Goal: Transaction & Acquisition: Obtain resource

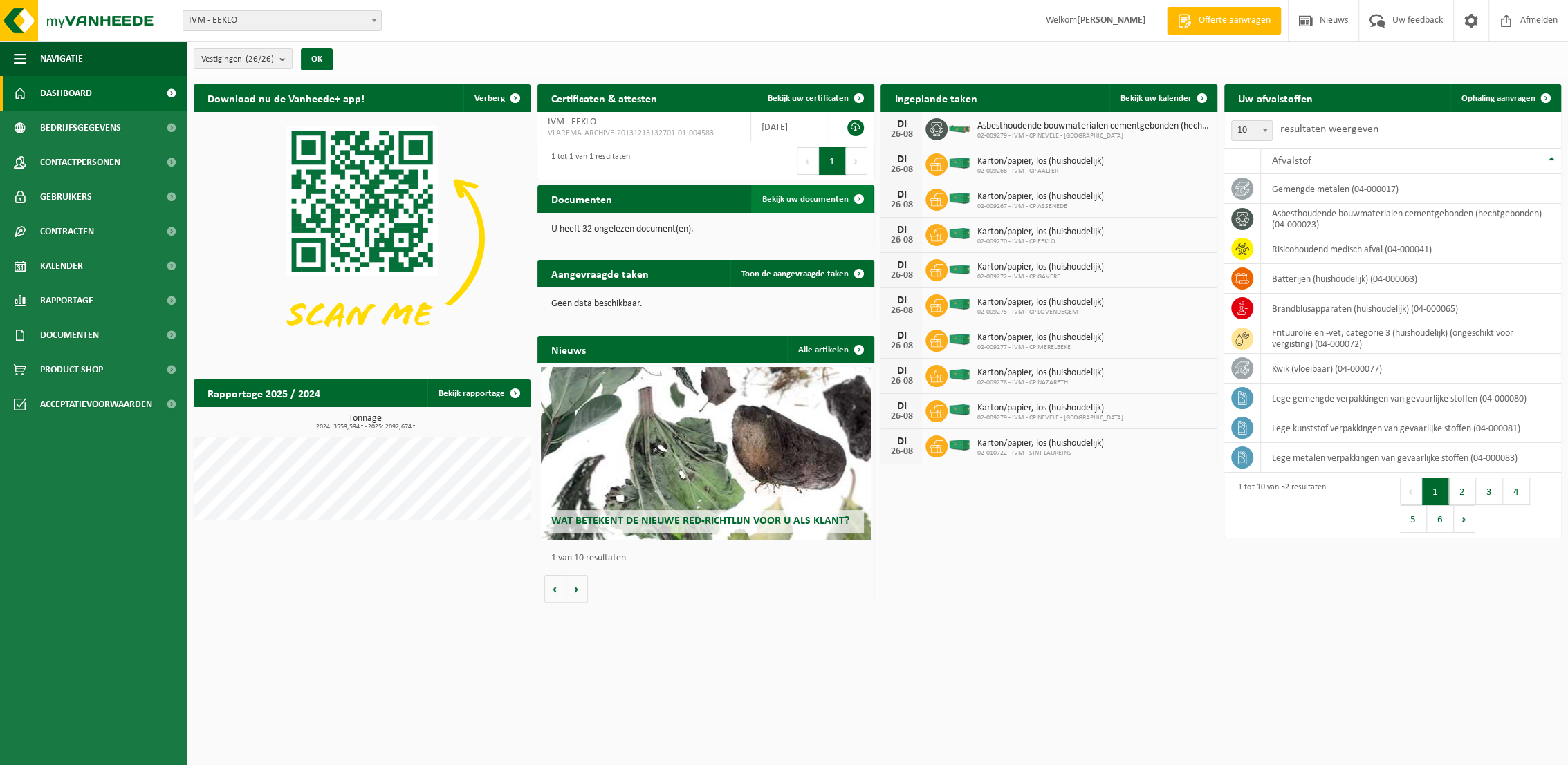
click at [803, 203] on span "Bekijk uw documenten" at bounding box center [806, 199] width 87 height 9
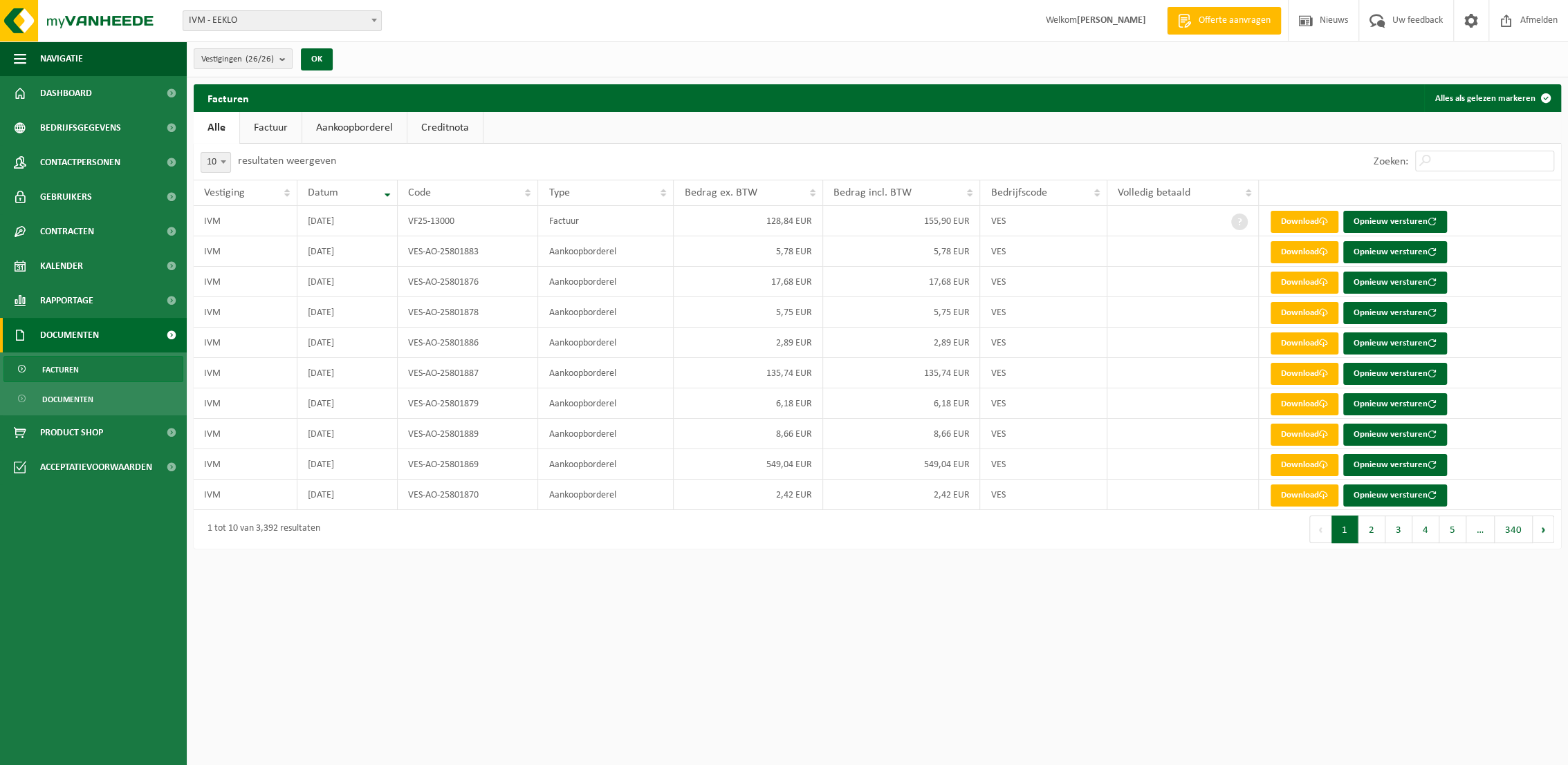
click at [227, 164] on span at bounding box center [223, 162] width 14 height 18
select select "50"
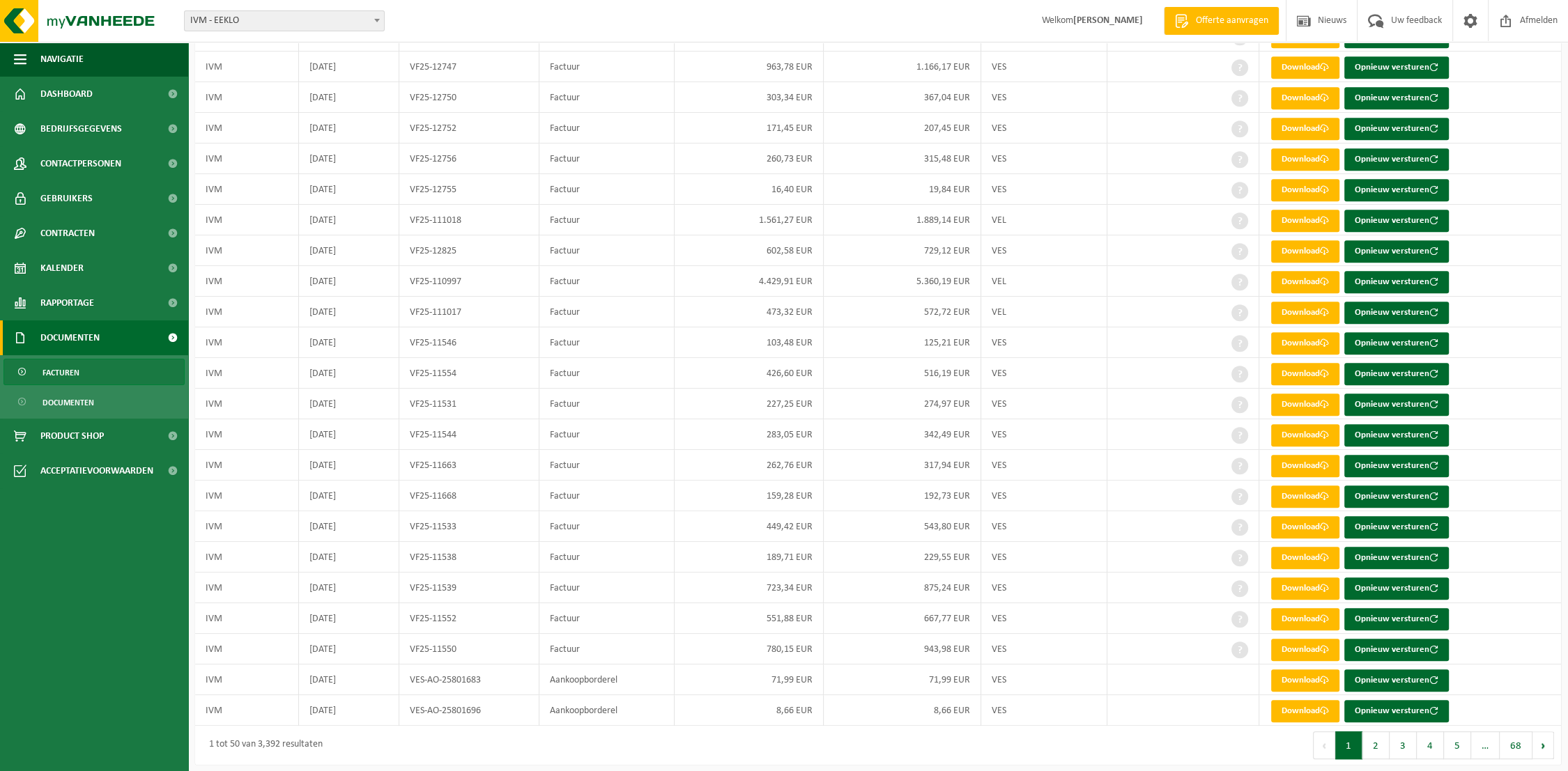
scroll to position [1018, 0]
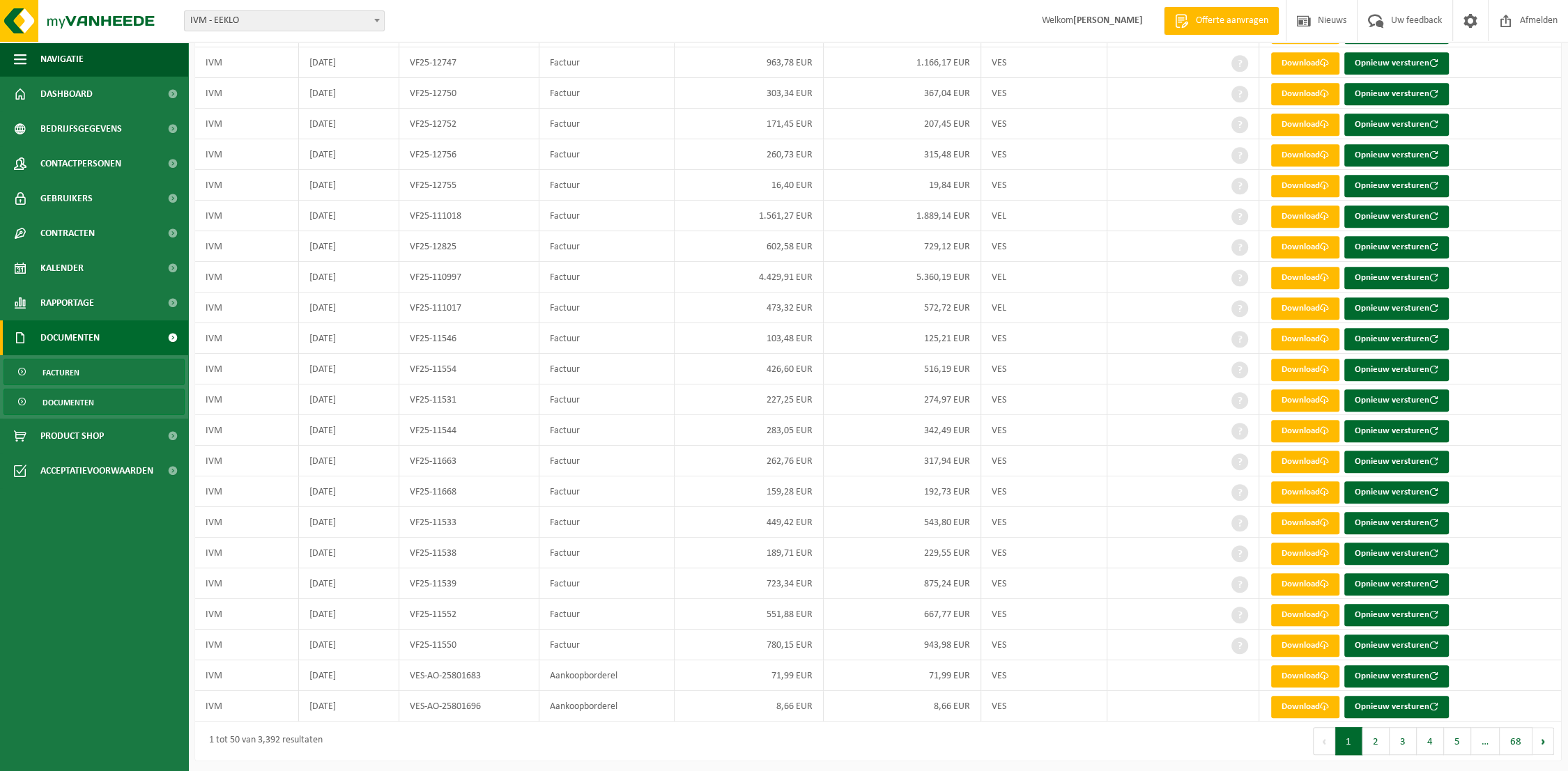
click at [67, 406] on span "Documenten" at bounding box center [69, 402] width 52 height 27
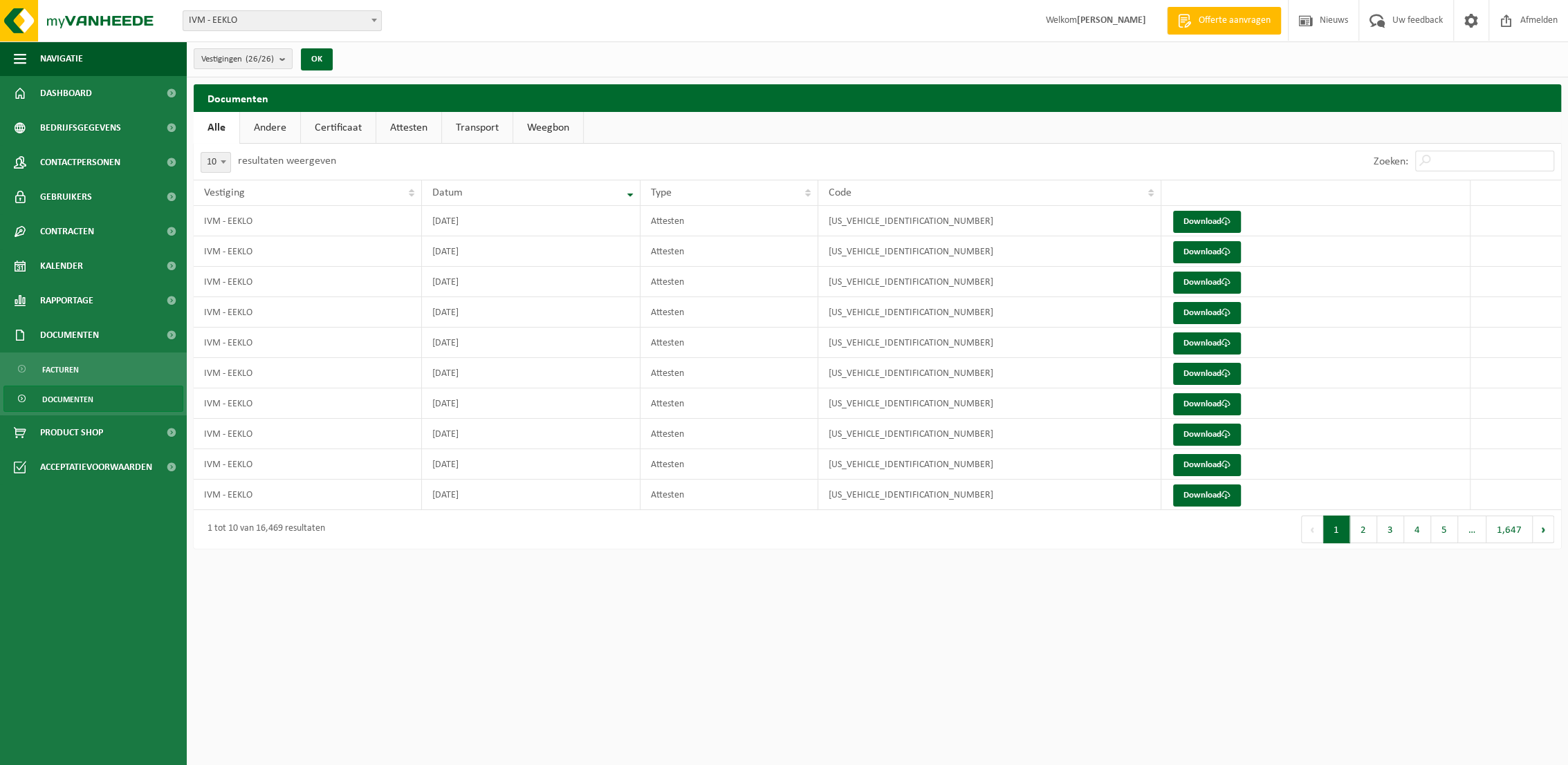
click at [416, 130] on link "Attesten" at bounding box center [408, 128] width 65 height 32
click at [227, 166] on span at bounding box center [223, 162] width 14 height 18
select select "50"
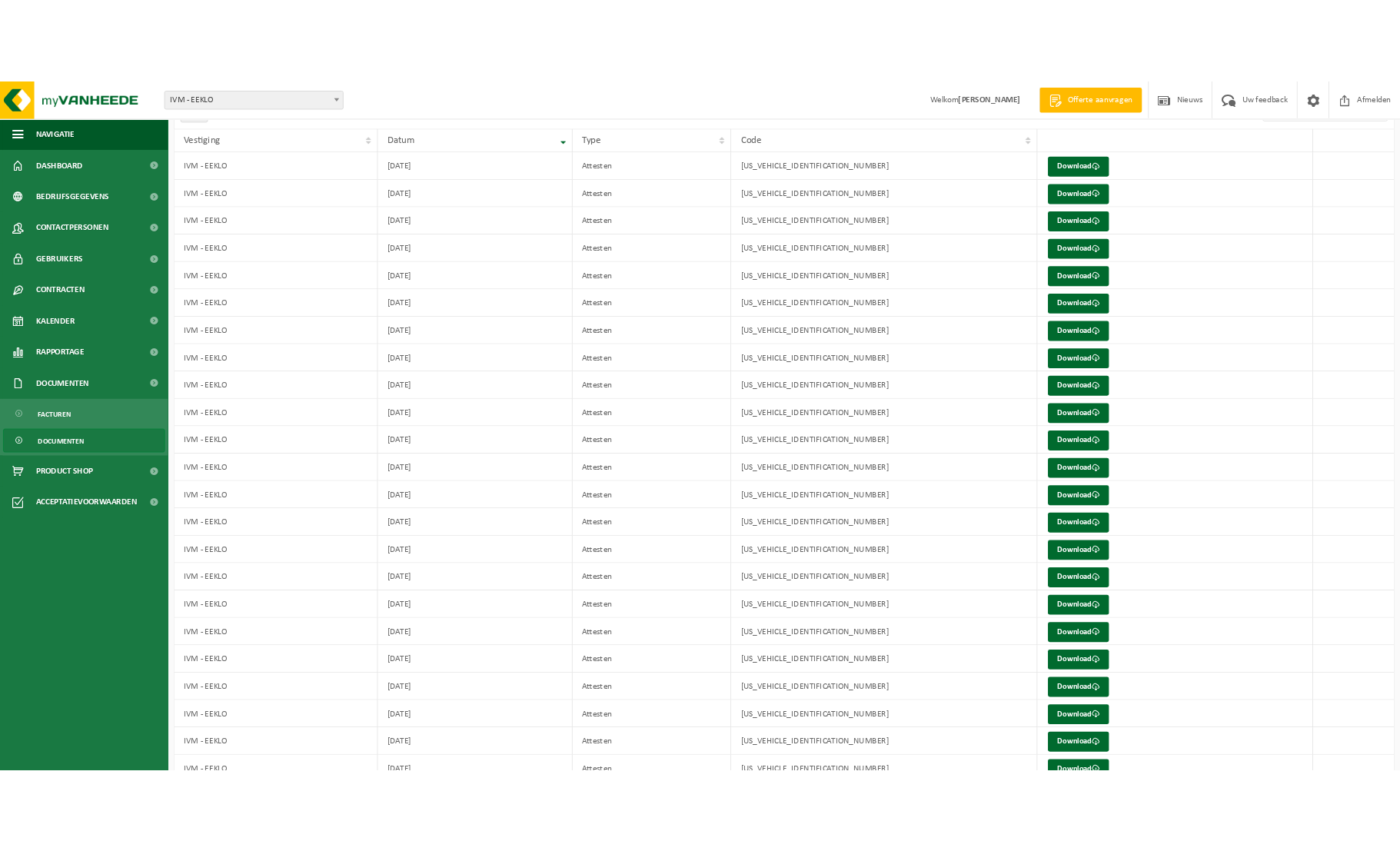
scroll to position [129, 0]
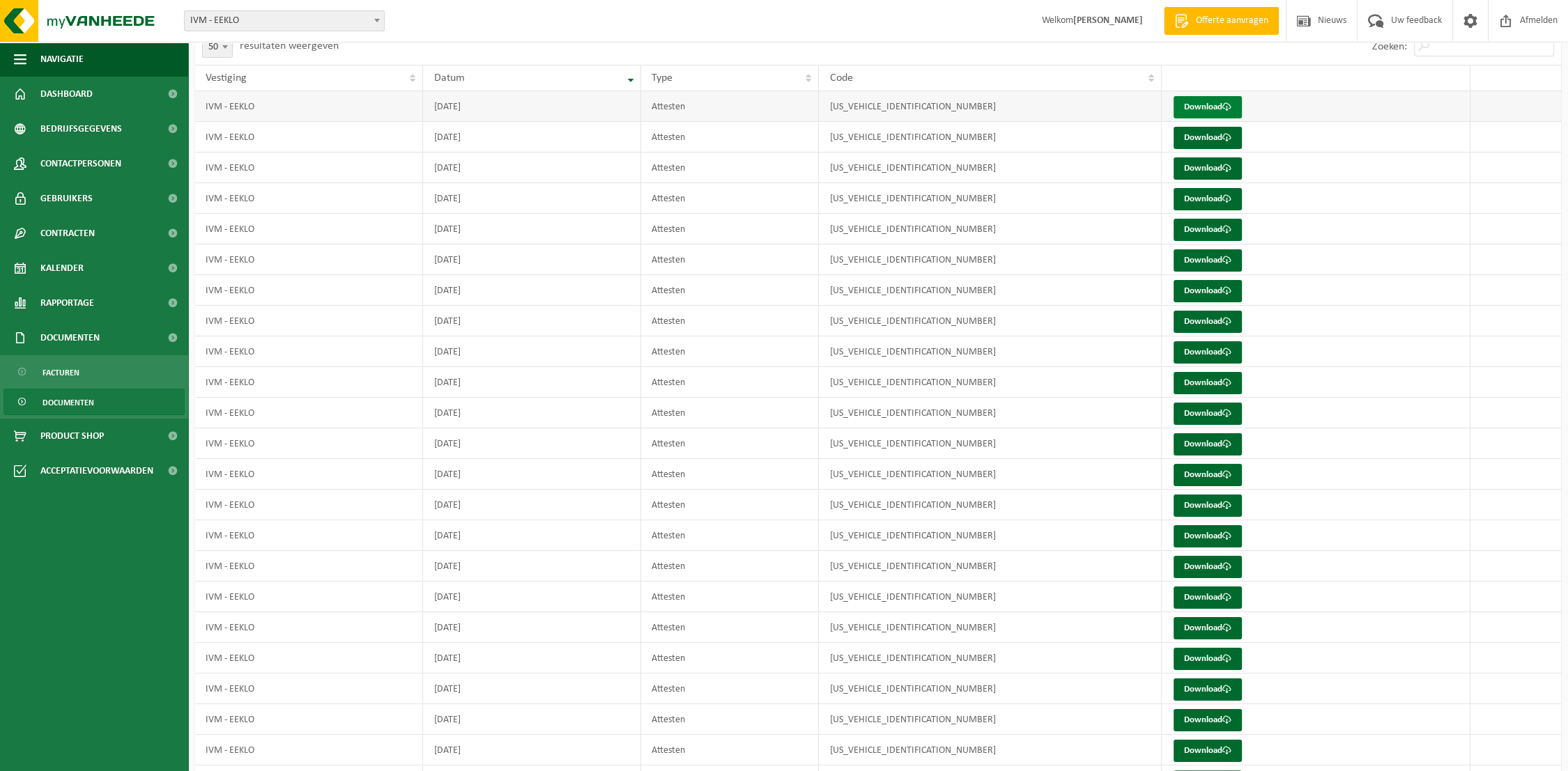
click at [1220, 110] on link "Download" at bounding box center [1208, 107] width 68 height 22
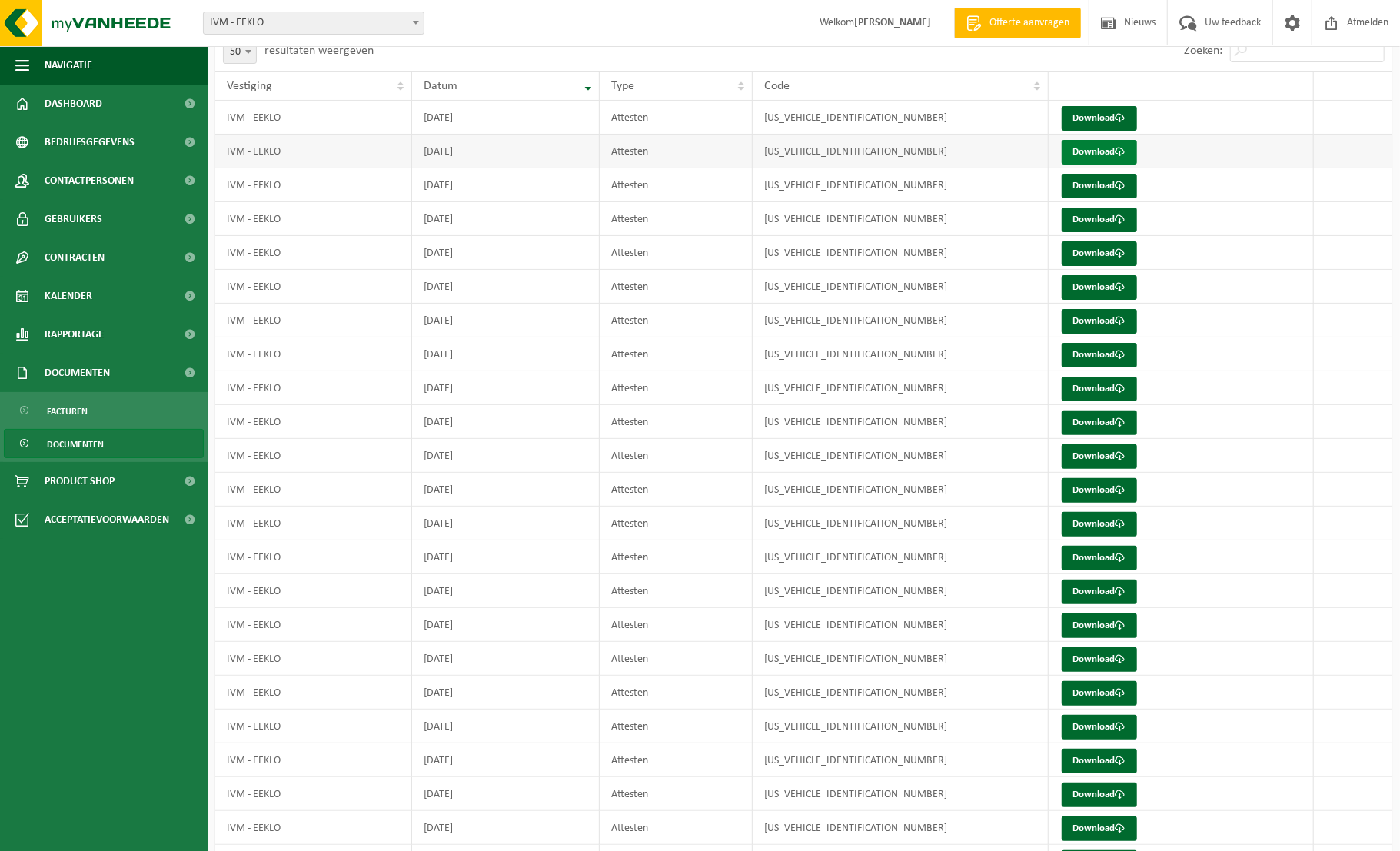
click at [1106, 152] on link "Download" at bounding box center [1099, 152] width 75 height 24
click at [1101, 181] on link "Download" at bounding box center [1099, 186] width 75 height 24
click at [1098, 219] on link "Download" at bounding box center [1099, 220] width 75 height 24
click at [1101, 253] on link "Download" at bounding box center [1099, 254] width 75 height 24
click at [1104, 291] on link "Download" at bounding box center [1099, 288] width 75 height 24
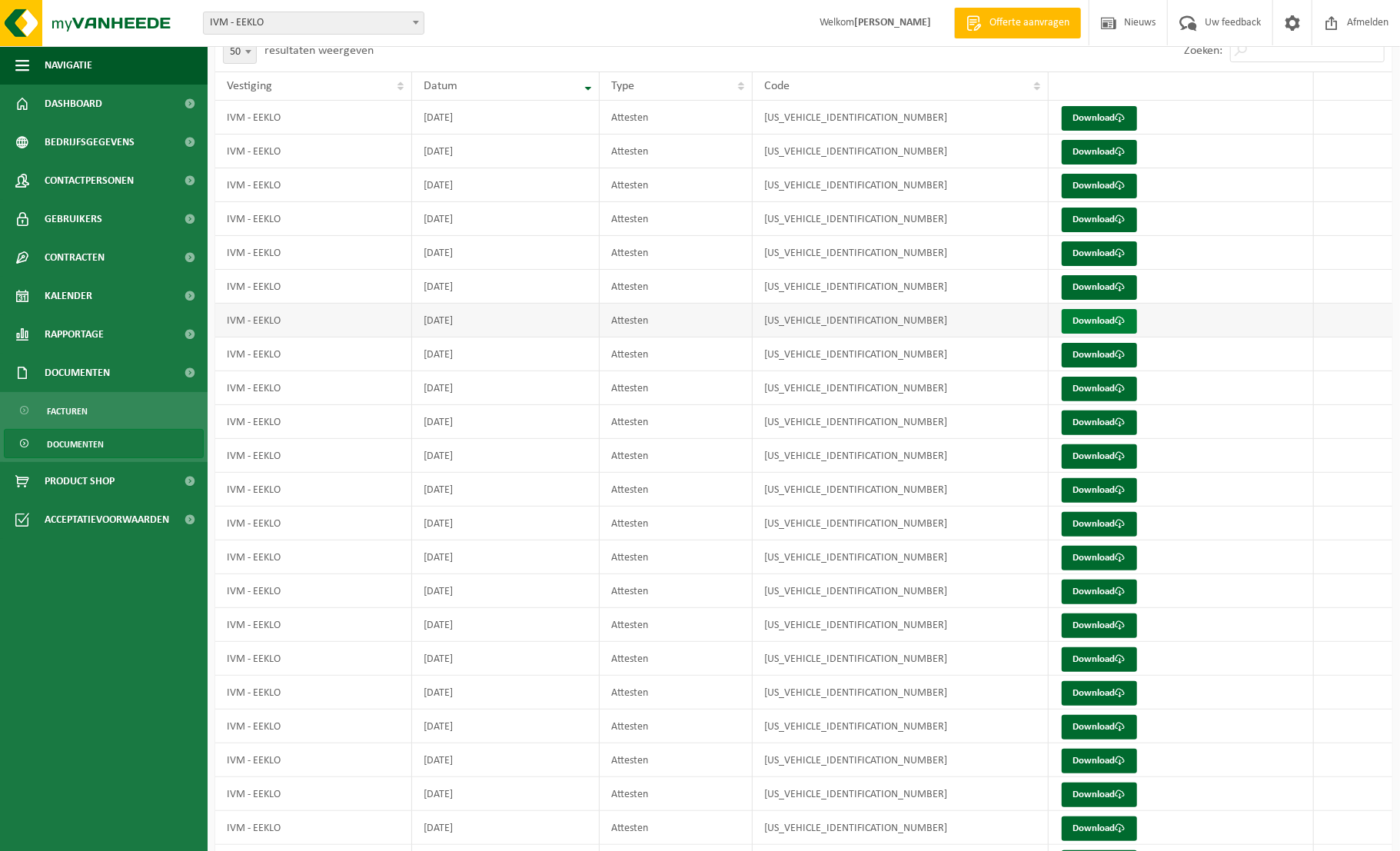
click at [1105, 317] on link "Download" at bounding box center [1099, 321] width 75 height 24
click at [1101, 353] on link "Download" at bounding box center [1099, 355] width 75 height 24
click at [1099, 389] on link "Download" at bounding box center [1099, 389] width 75 height 24
click at [1105, 420] on link "Download" at bounding box center [1099, 423] width 75 height 24
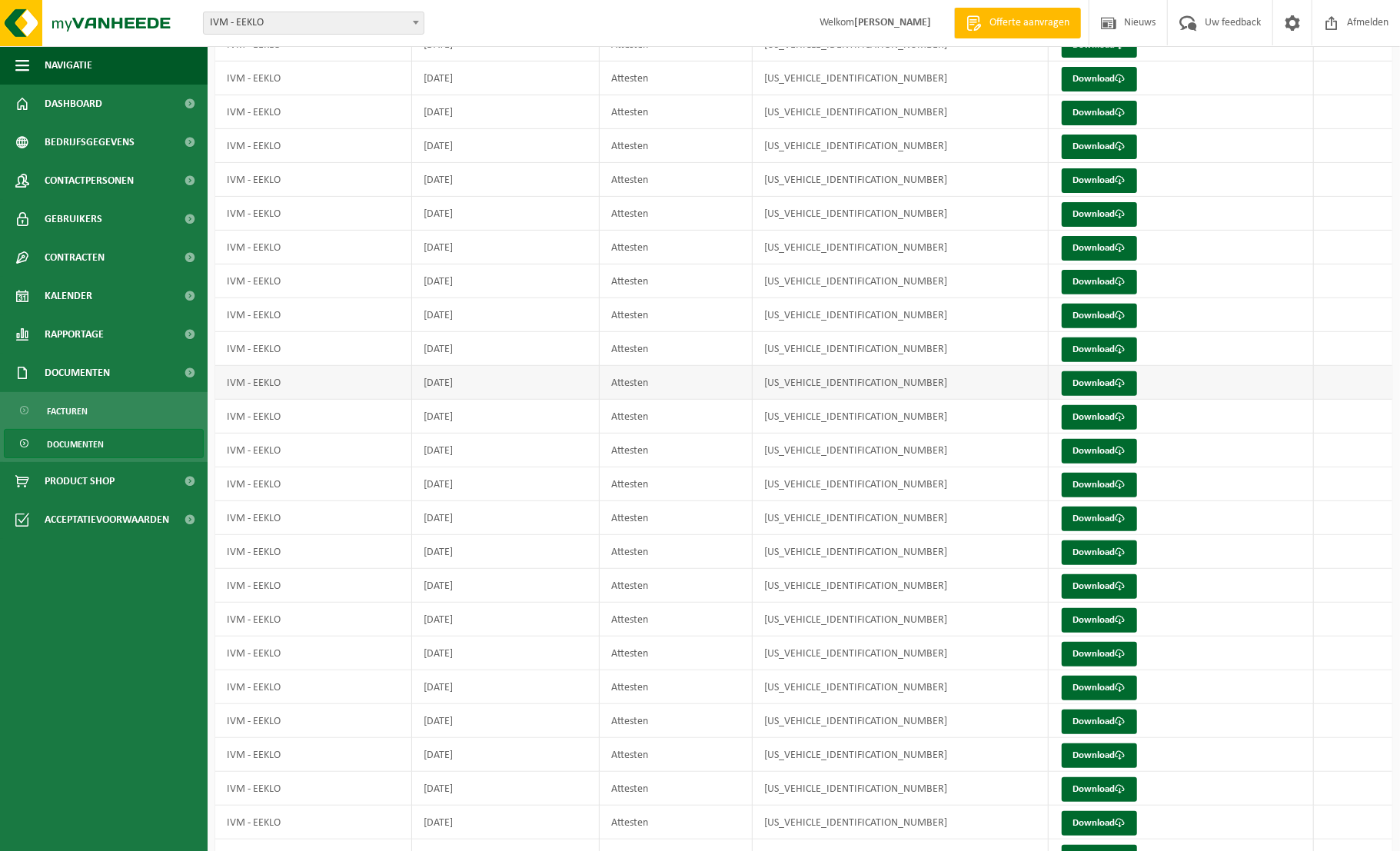
scroll to position [277, 0]
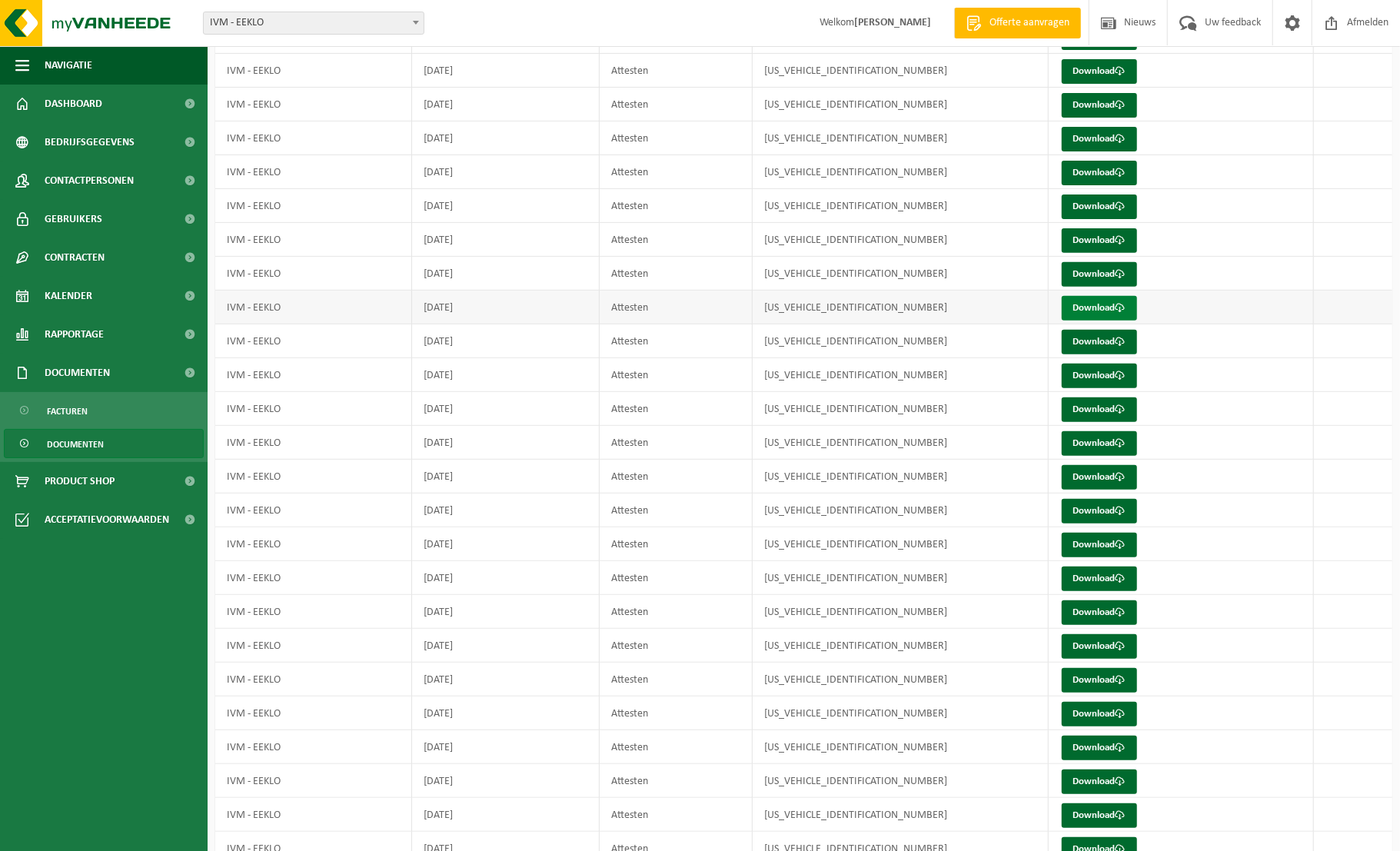
click at [1106, 302] on link "Download" at bounding box center [1099, 308] width 75 height 24
click at [1098, 340] on link "Download" at bounding box center [1099, 342] width 75 height 24
click at [1103, 374] on link "Download" at bounding box center [1099, 376] width 75 height 24
click at [1106, 405] on link "Download" at bounding box center [1099, 410] width 75 height 24
click at [1102, 443] on link "Download" at bounding box center [1099, 443] width 75 height 24
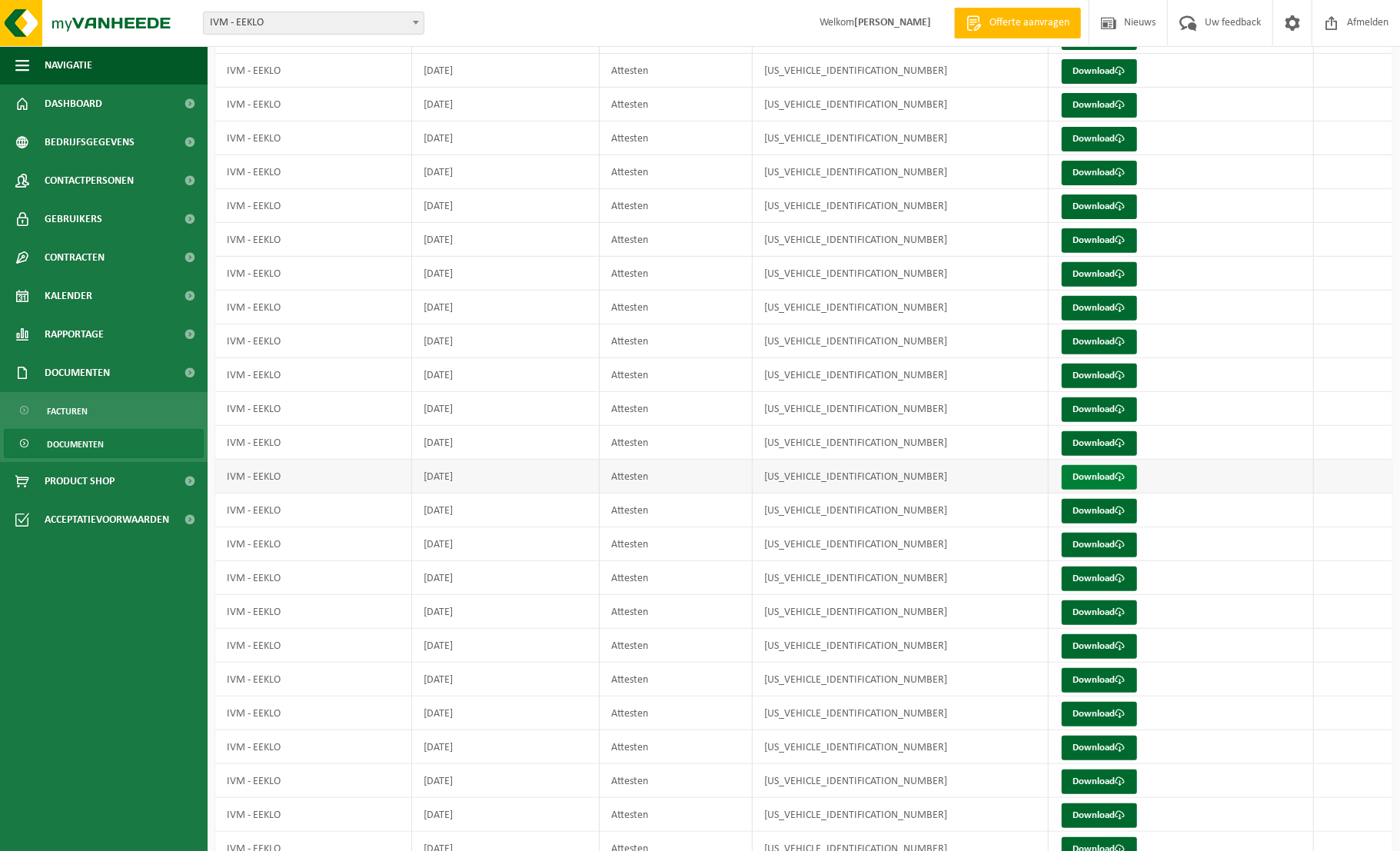
click at [1104, 470] on link "Download" at bounding box center [1099, 478] width 75 height 24
click at [1101, 508] on link "Download" at bounding box center [1099, 511] width 75 height 24
click at [1099, 545] on link "Download" at bounding box center [1099, 545] width 75 height 24
click at [1095, 576] on link "Download" at bounding box center [1099, 579] width 75 height 24
click at [1096, 611] on link "Download" at bounding box center [1099, 613] width 75 height 24
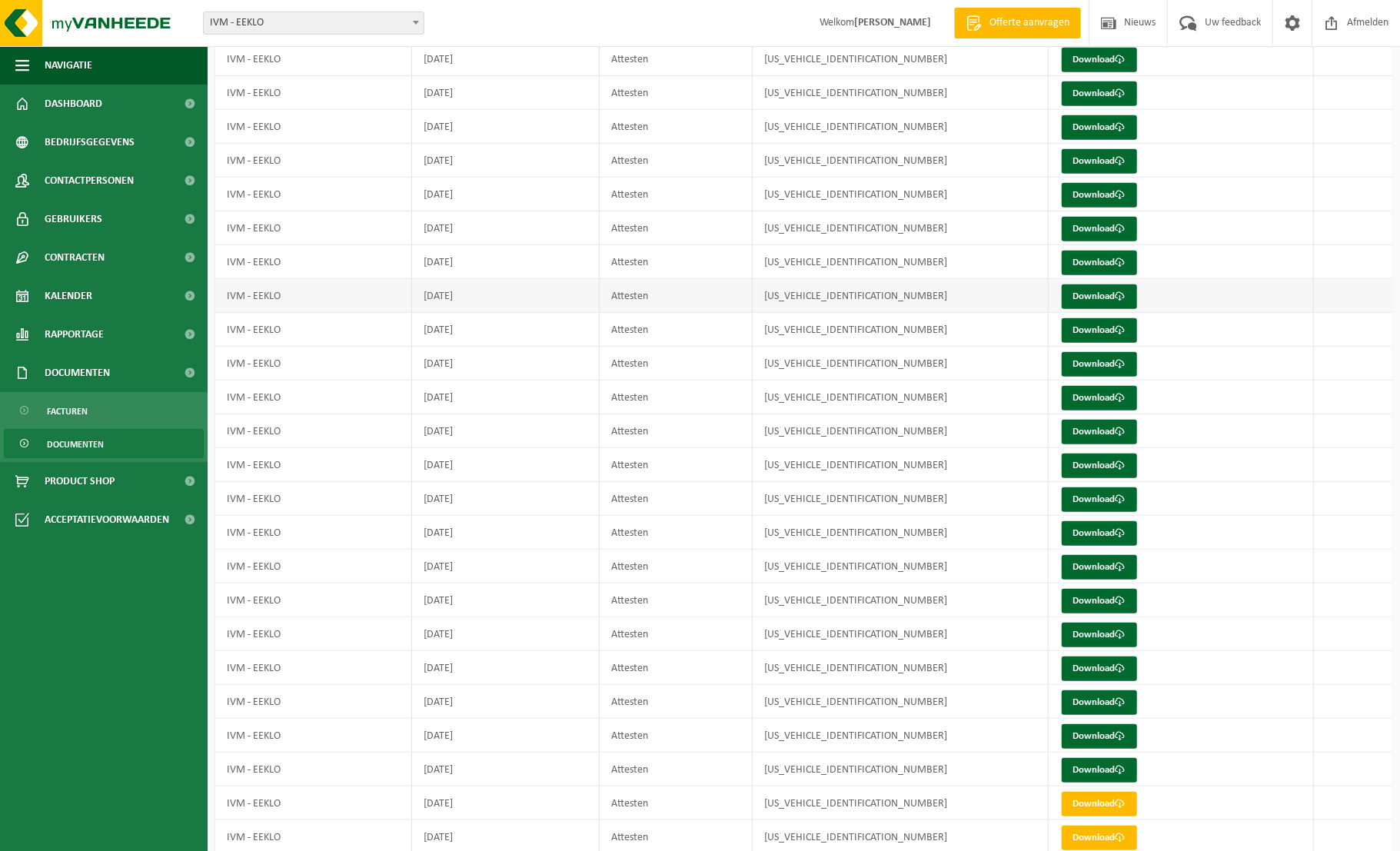
scroll to position [512, 0]
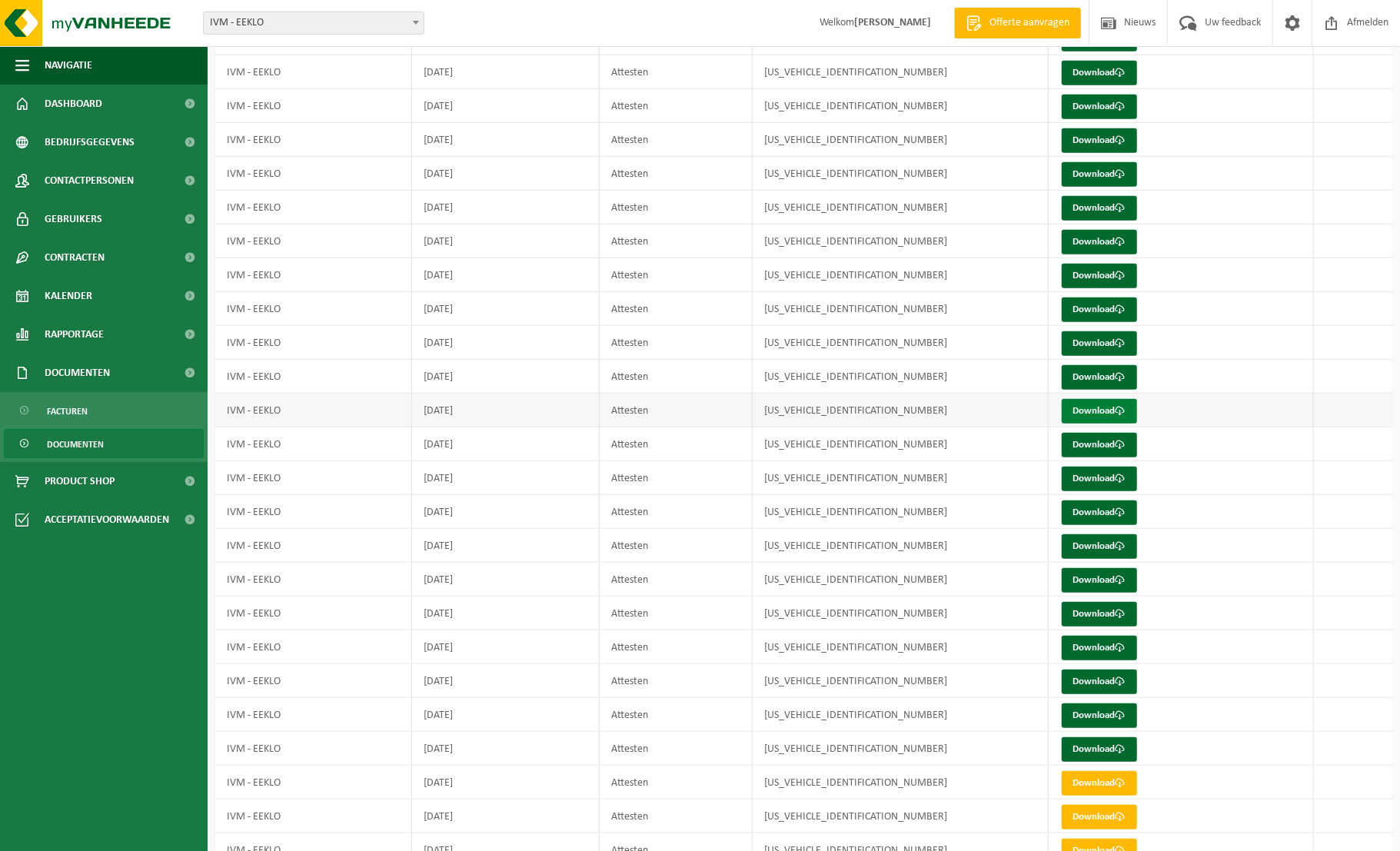
click at [1105, 408] on link "Download" at bounding box center [1099, 412] width 75 height 24
click at [1103, 444] on link "Download" at bounding box center [1099, 445] width 75 height 24
click at [1101, 478] on link "Download" at bounding box center [1099, 479] width 75 height 24
click at [1101, 510] on link "Download" at bounding box center [1099, 513] width 75 height 24
click at [1105, 545] on link "Download" at bounding box center [1099, 547] width 75 height 24
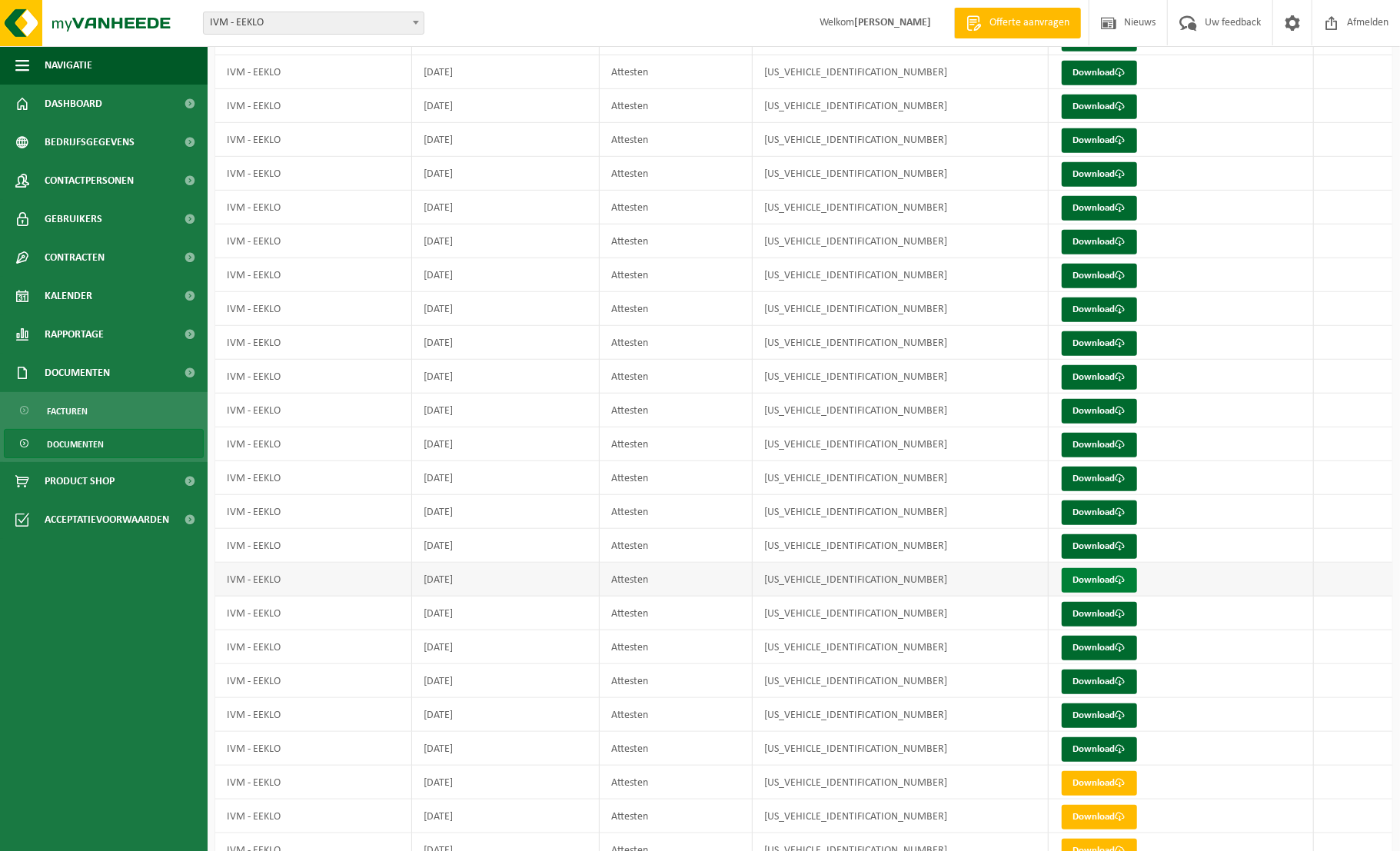
click at [1107, 578] on link "Download" at bounding box center [1099, 580] width 75 height 24
click at [1103, 612] on link "Download" at bounding box center [1099, 615] width 75 height 24
click at [1101, 646] on link "Download" at bounding box center [1099, 648] width 75 height 24
click at [1101, 679] on link "Download" at bounding box center [1099, 682] width 75 height 24
click at [1095, 713] on link "Download" at bounding box center [1099, 716] width 75 height 24
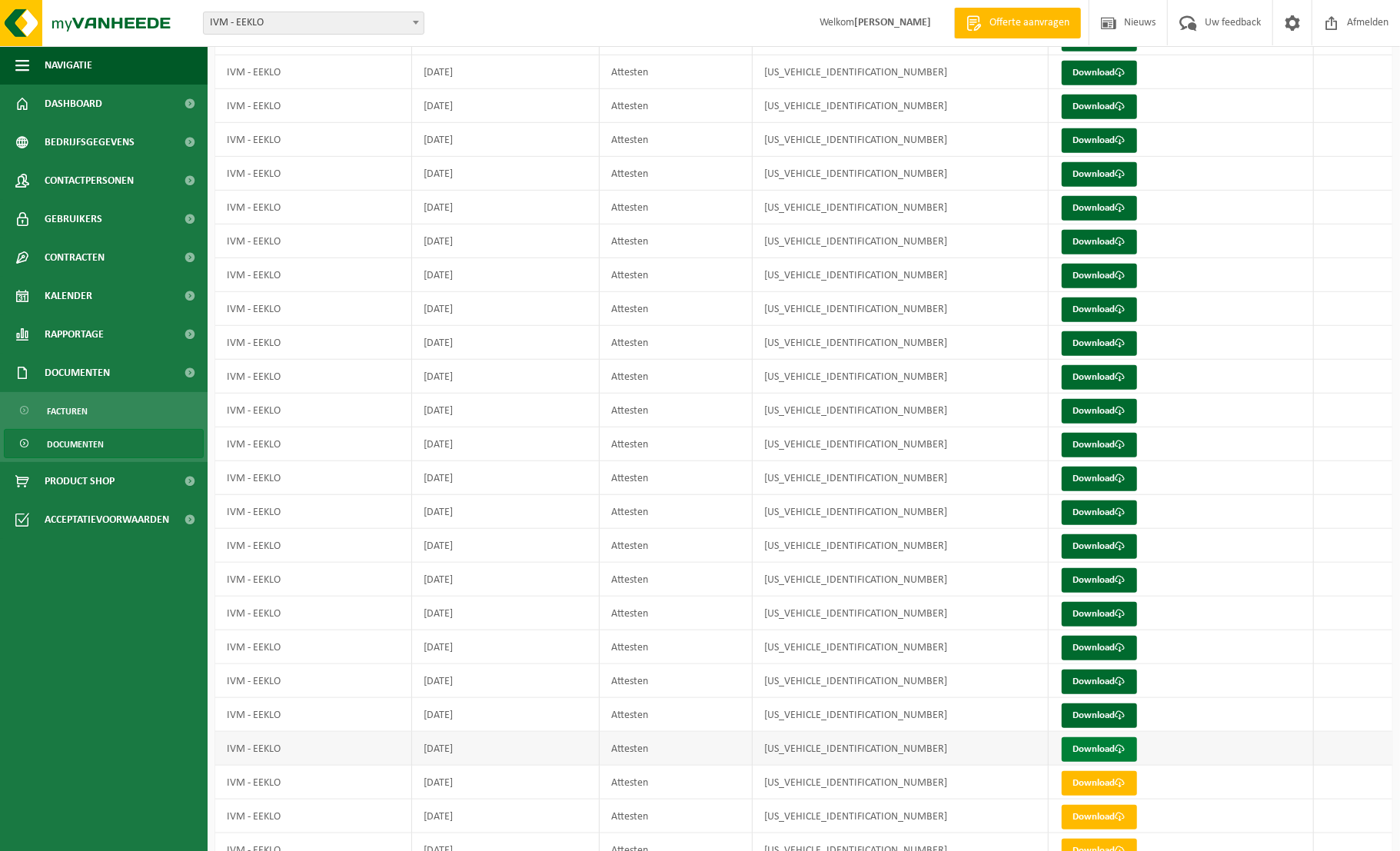
click at [1099, 744] on link "Download" at bounding box center [1099, 750] width 75 height 24
click at [61, 108] on span "Dashboard" at bounding box center [73, 104] width 58 height 38
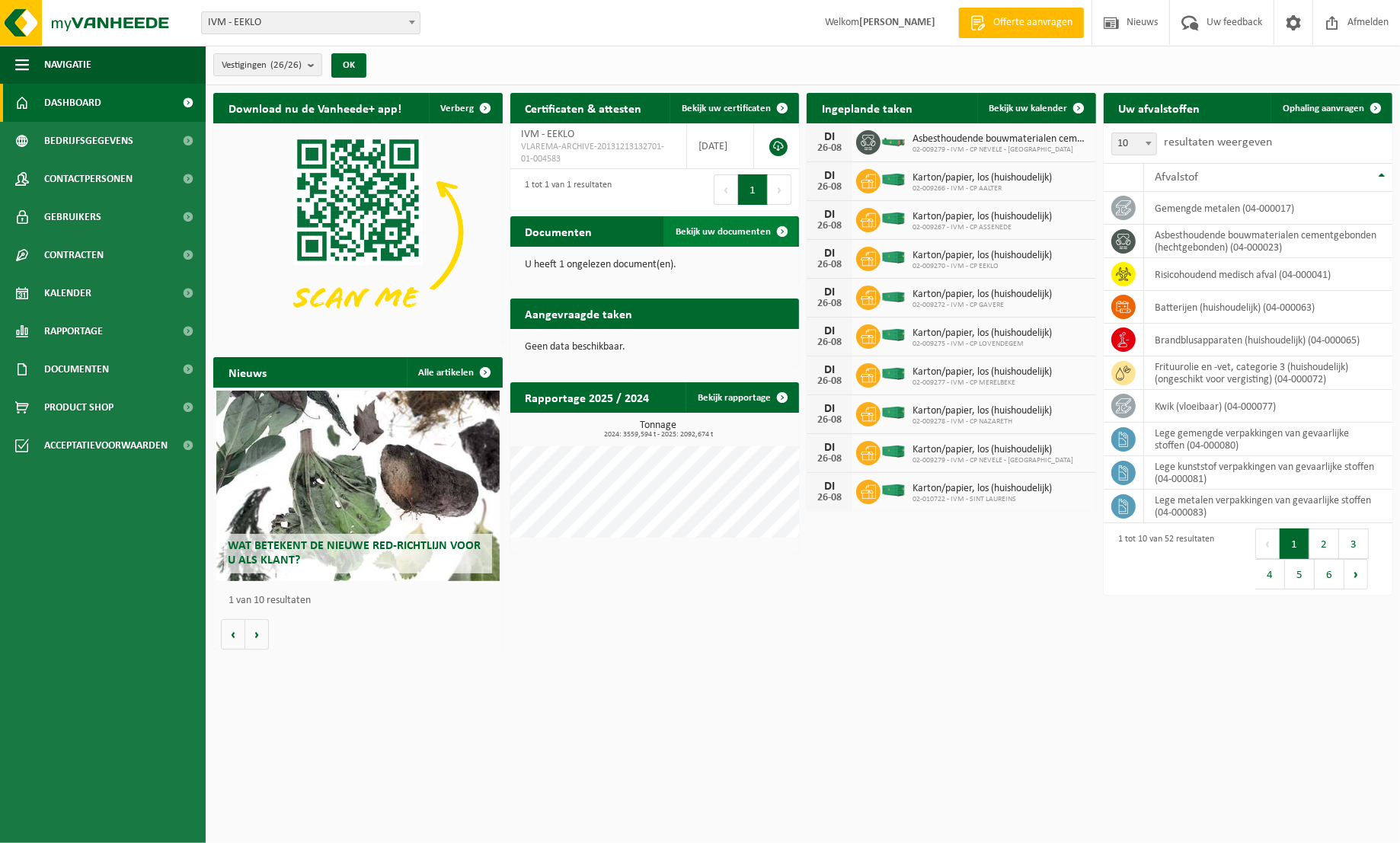
click at [738, 232] on span "Bekijk uw documenten" at bounding box center [723, 232] width 95 height 10
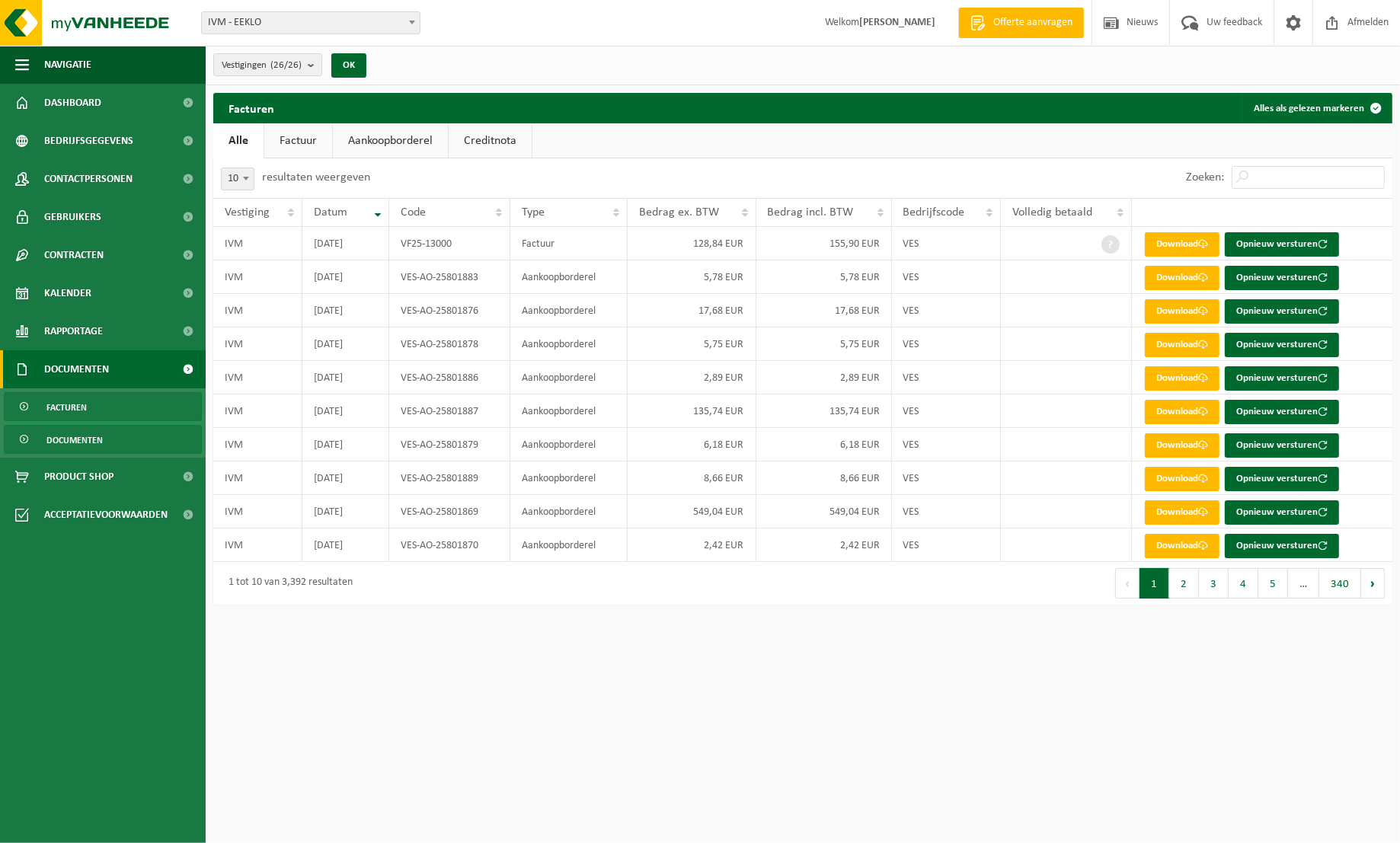
click at [74, 440] on span "Documenten" at bounding box center [75, 440] width 57 height 29
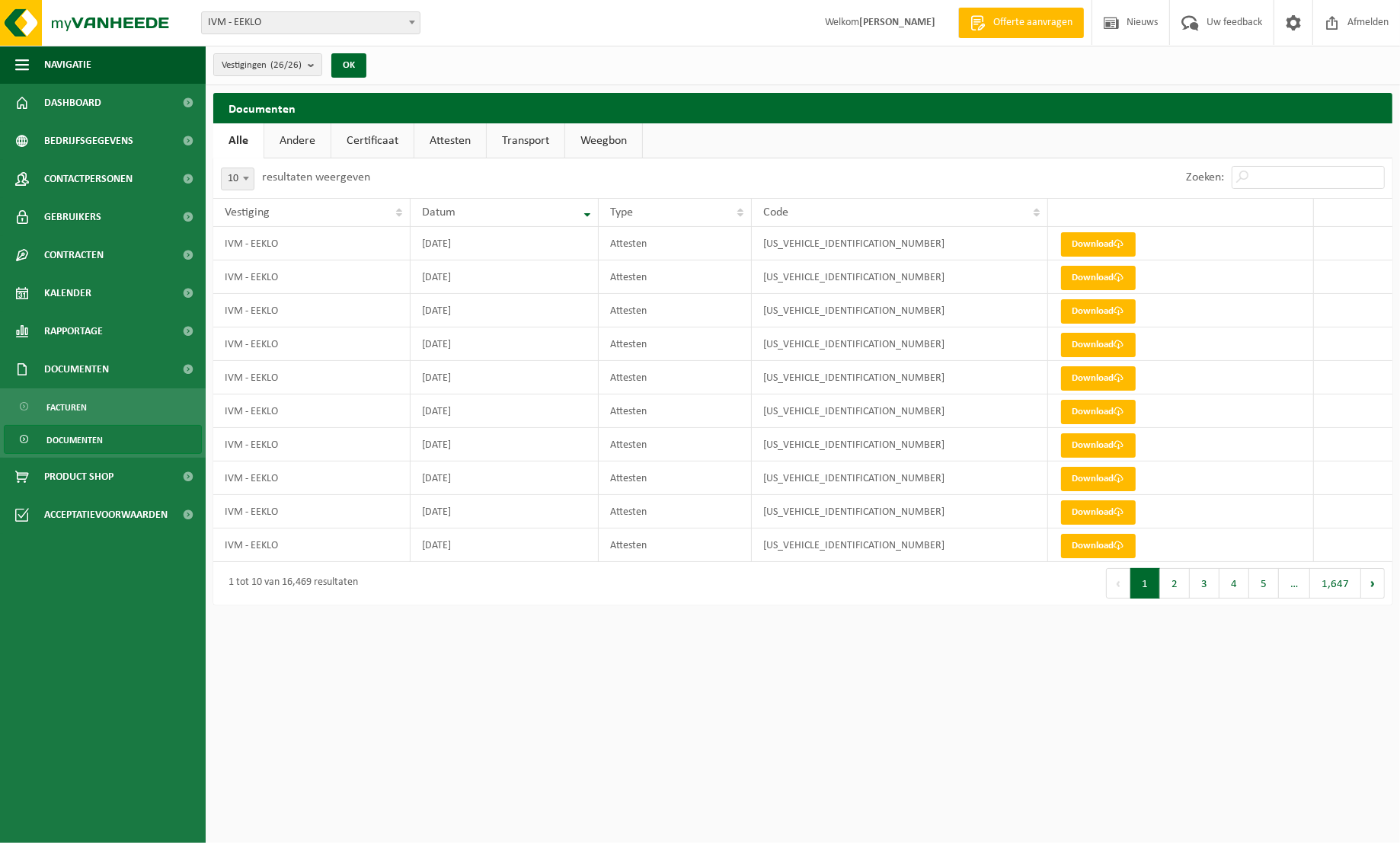
click at [536, 138] on link "Transport" at bounding box center [526, 140] width 78 height 35
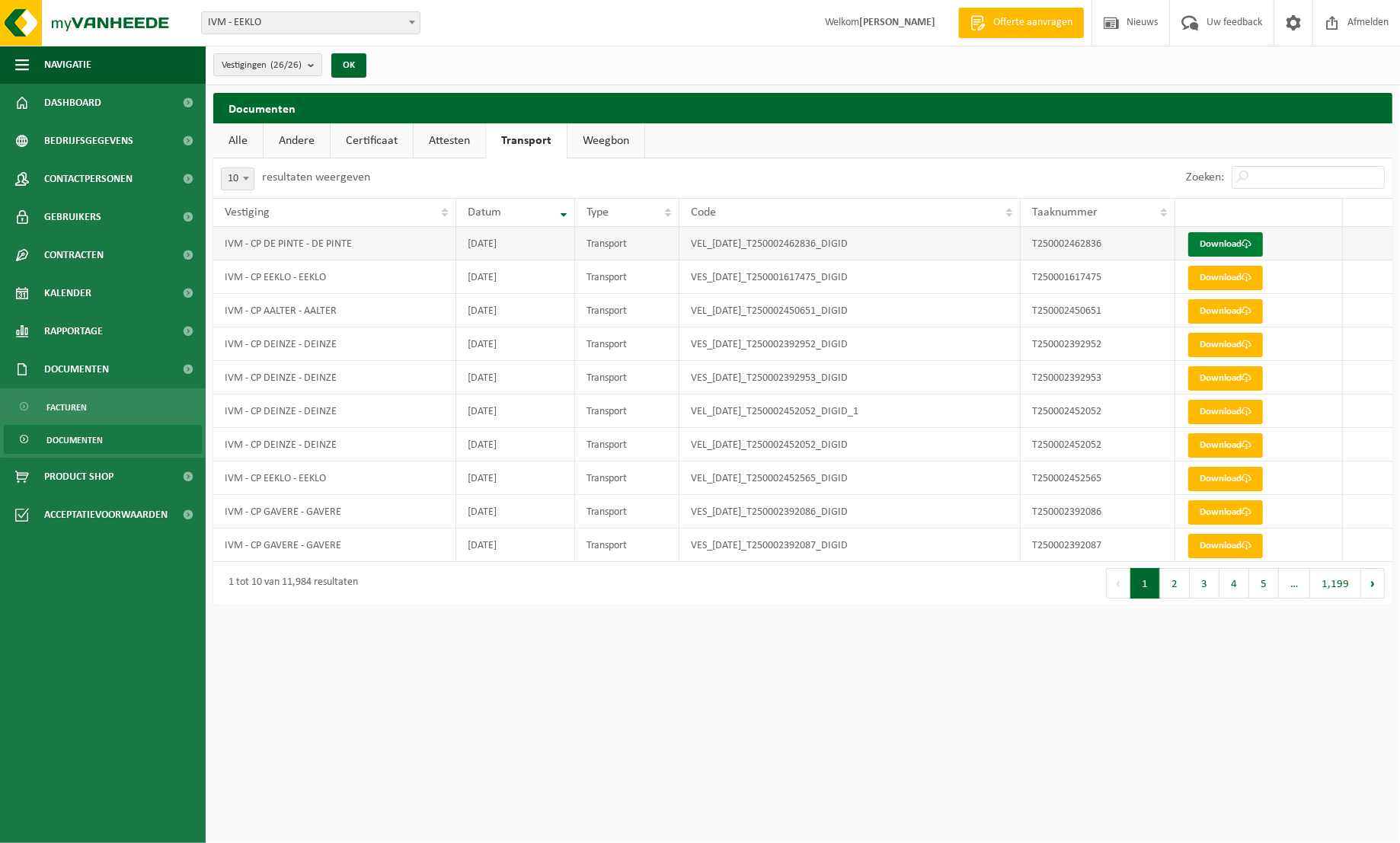
click at [1211, 243] on link "Download" at bounding box center [1226, 245] width 74 height 24
